Goal: Book appointment/travel/reservation

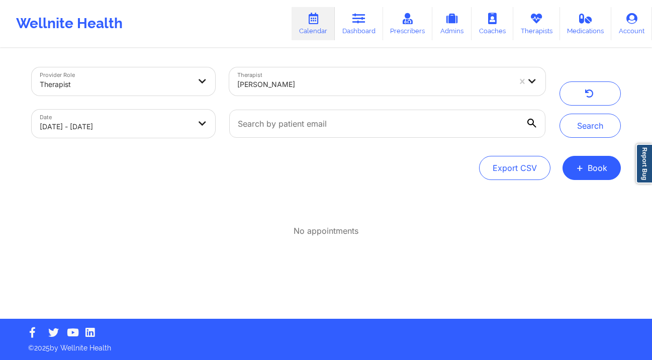
click at [325, 89] on div at bounding box center [373, 84] width 273 height 12
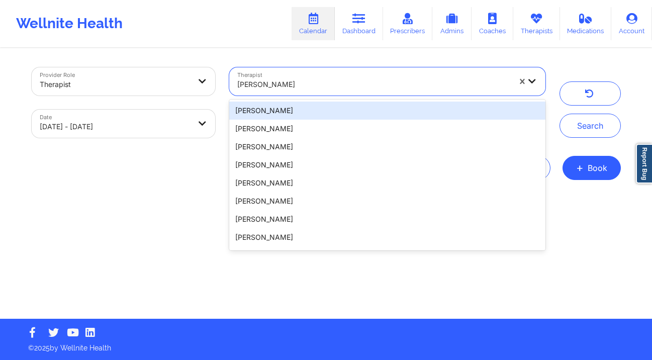
select select "2025-8"
select select "2025-9"
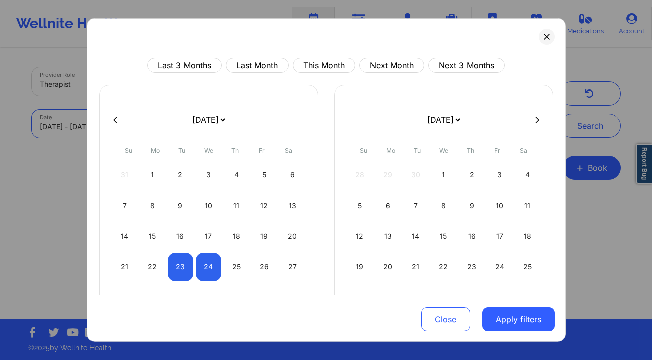
click at [207, 265] on div "24" at bounding box center [208, 267] width 26 height 28
select select "2025-8"
select select "2025-9"
select select "2025-8"
select select "2025-9"
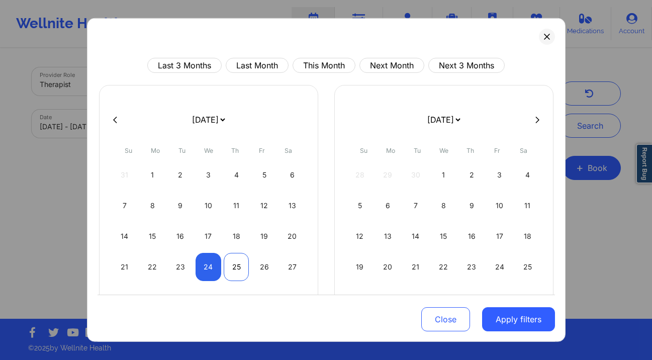
click at [227, 263] on div "25" at bounding box center [237, 267] width 26 height 28
select select "2025-8"
select select "2025-9"
drag, startPoint x: 497, startPoint y: 316, endPoint x: 487, endPoint y: 298, distance: 20.3
click at [497, 317] on button "Apply filters" at bounding box center [518, 319] width 73 height 24
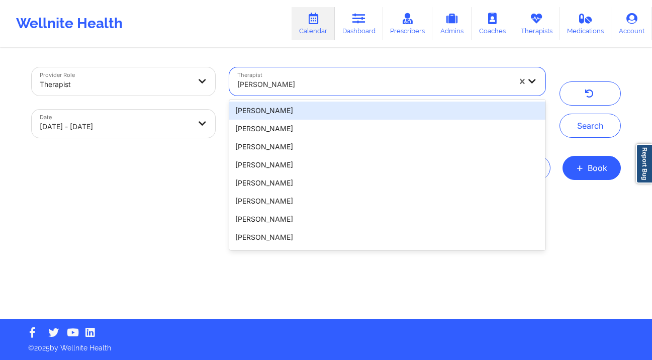
click at [418, 87] on div at bounding box center [373, 84] width 273 height 12
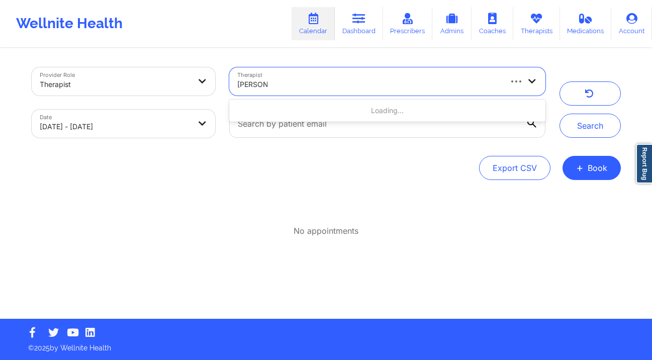
type input "[PERSON_NAME] cip"
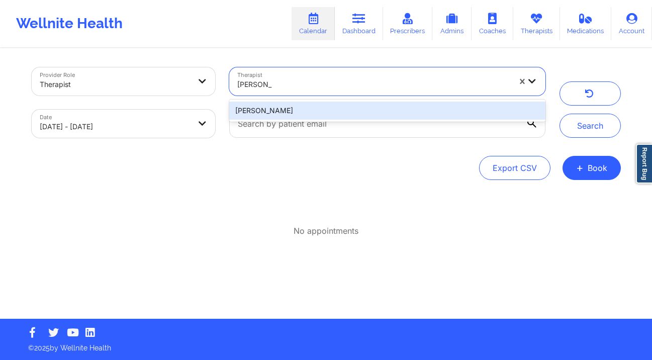
click at [437, 107] on div "[PERSON_NAME]" at bounding box center [387, 110] width 316 height 18
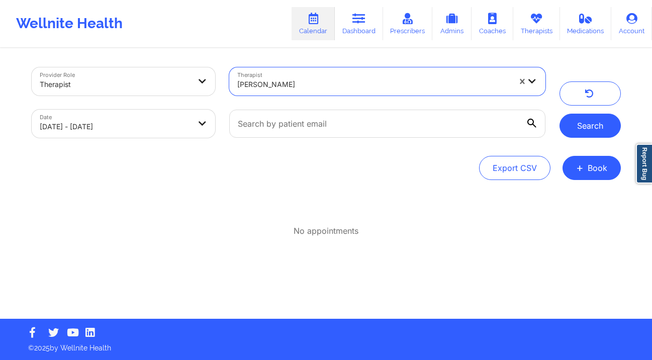
click at [603, 134] on button "Search" at bounding box center [589, 126] width 61 height 24
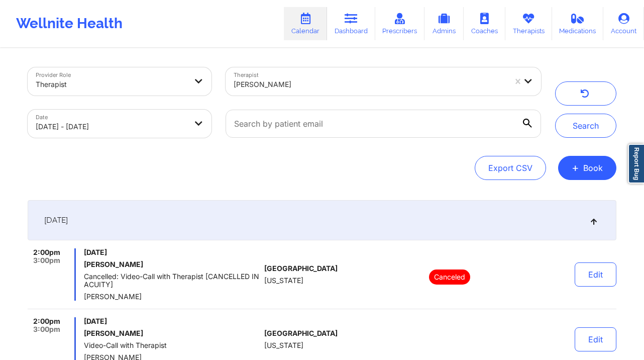
click at [138, 118] on body "Wellnite Health Calendar Dashboard Prescribers Admins Coaches Therapists Medica…" at bounding box center [322, 180] width 644 height 360
select select "2025-8"
select select "2025-9"
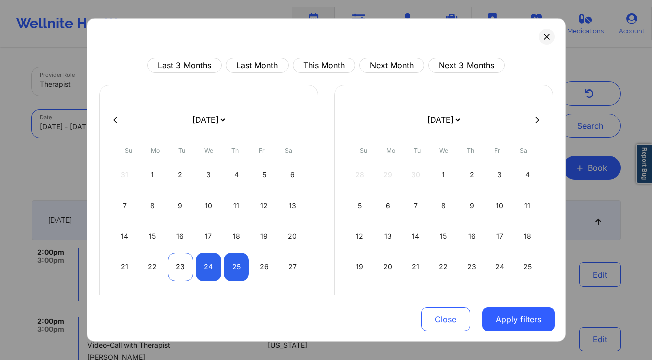
click at [186, 266] on div "23" at bounding box center [181, 267] width 26 height 28
select select "2025-8"
select select "2025-9"
drag, startPoint x: 211, startPoint y: 272, endPoint x: 221, endPoint y: 271, distance: 10.1
click at [211, 272] on div "24" at bounding box center [208, 267] width 26 height 28
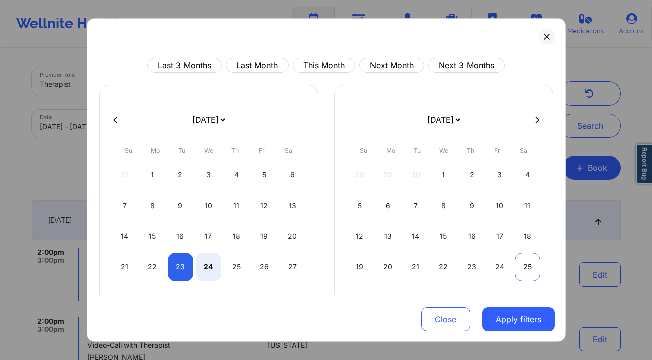
select select "2025-8"
select select "2025-9"
click at [498, 325] on button "Apply filters" at bounding box center [518, 319] width 73 height 24
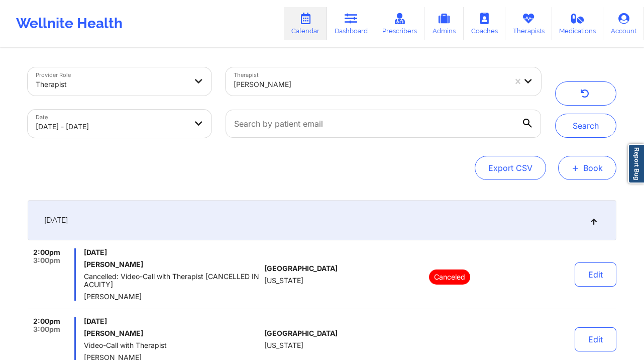
click at [599, 176] on button "+ Book" at bounding box center [587, 168] width 58 height 24
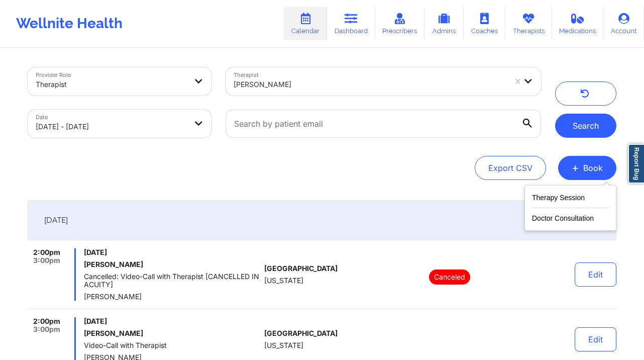
drag, startPoint x: 598, startPoint y: 173, endPoint x: 597, endPoint y: 135, distance: 38.2
click at [598, 172] on button "+ Book" at bounding box center [587, 168] width 58 height 24
click at [597, 125] on button "Search" at bounding box center [585, 126] width 61 height 24
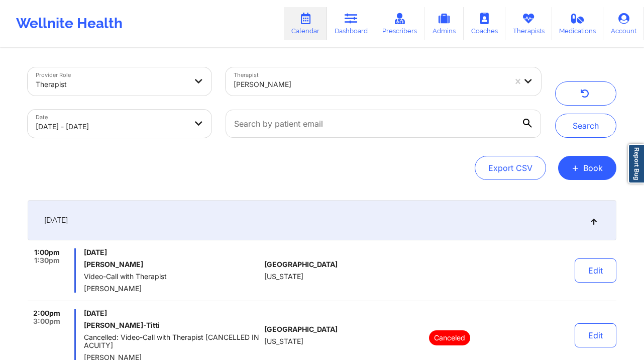
click at [125, 139] on div "Date [DATE] - [DATE]" at bounding box center [120, 123] width 198 height 42
click at [126, 127] on body "Wellnite Health Calendar Dashboard Prescribers Admins Coaches Therapists Medica…" at bounding box center [322, 180] width 644 height 360
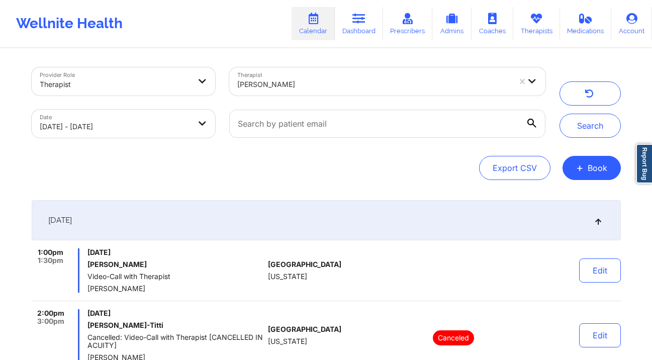
select select "2025-8"
select select "2025-9"
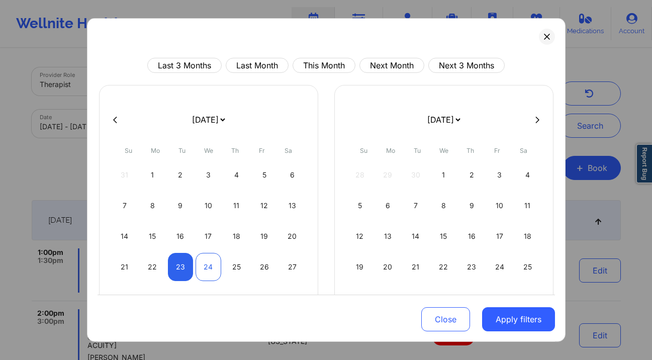
click at [198, 259] on div "24" at bounding box center [208, 267] width 26 height 28
select select "2025-8"
select select "2025-9"
select select "2025-8"
select select "2025-9"
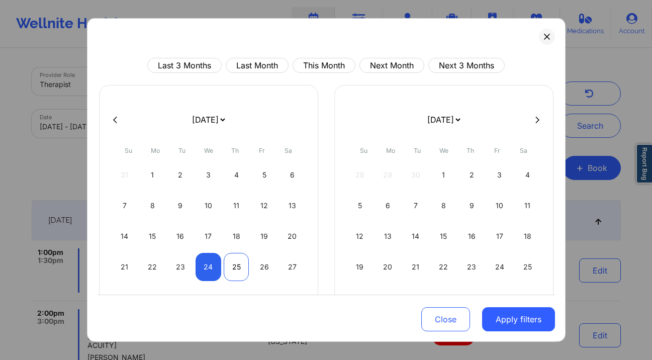
click at [243, 268] on div "25" at bounding box center [237, 267] width 26 height 28
select select "2025-8"
select select "2025-9"
click at [518, 324] on button "Apply filters" at bounding box center [518, 319] width 73 height 24
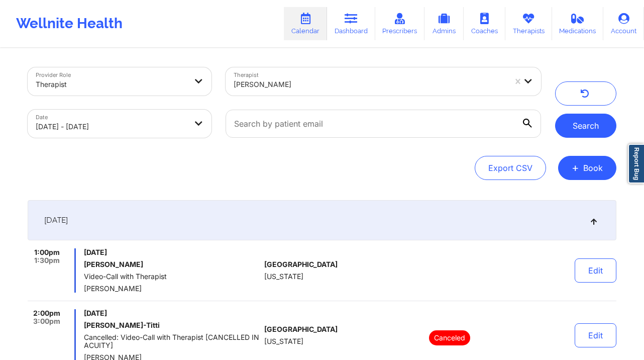
click at [587, 118] on button "Search" at bounding box center [585, 126] width 61 height 24
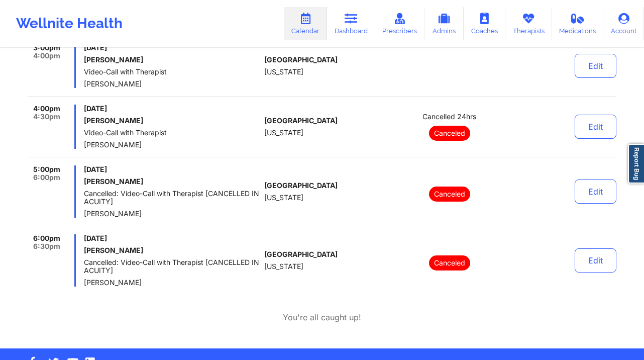
scroll to position [317, 0]
